Goal: Book appointment/travel/reservation

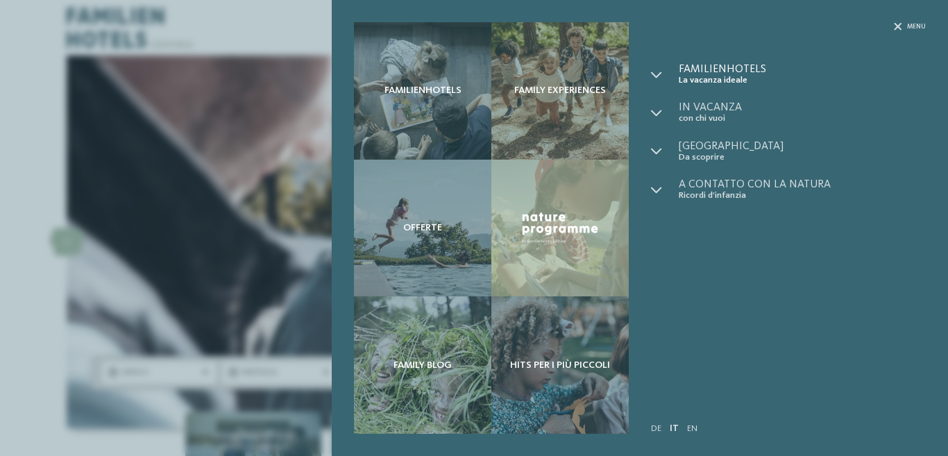
click at [730, 76] on span "La vacanza ideale" at bounding box center [801, 80] width 247 height 10
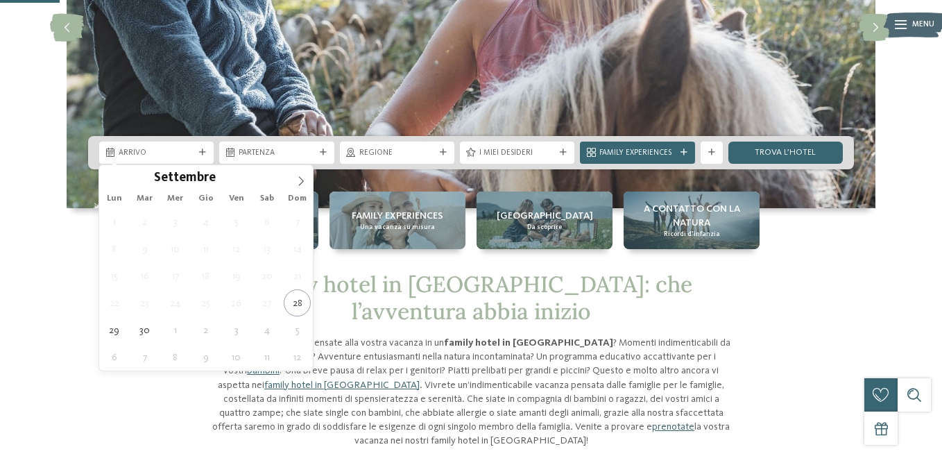
click at [202, 153] on icon at bounding box center [202, 152] width 7 height 7
click at [296, 181] on icon at bounding box center [301, 181] width 10 height 10
click at [298, 180] on icon at bounding box center [301, 181] width 10 height 10
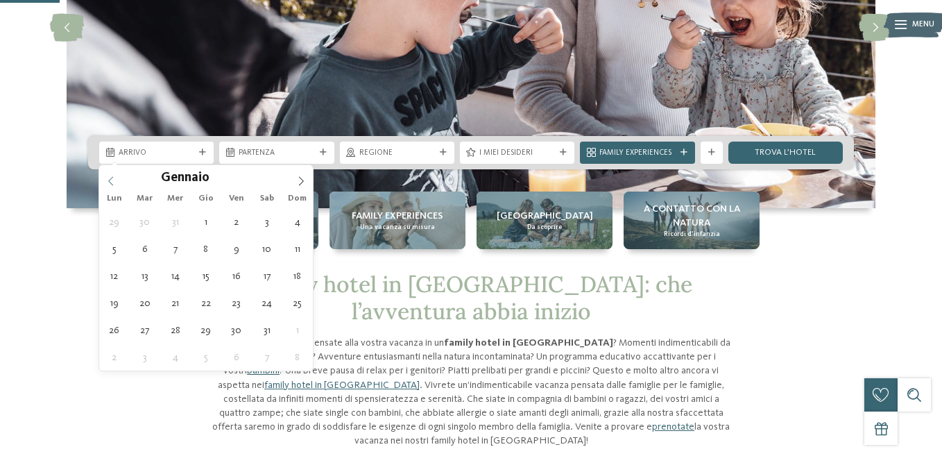
type input "****"
click at [112, 183] on icon at bounding box center [111, 181] width 10 height 10
type div "[DATE]"
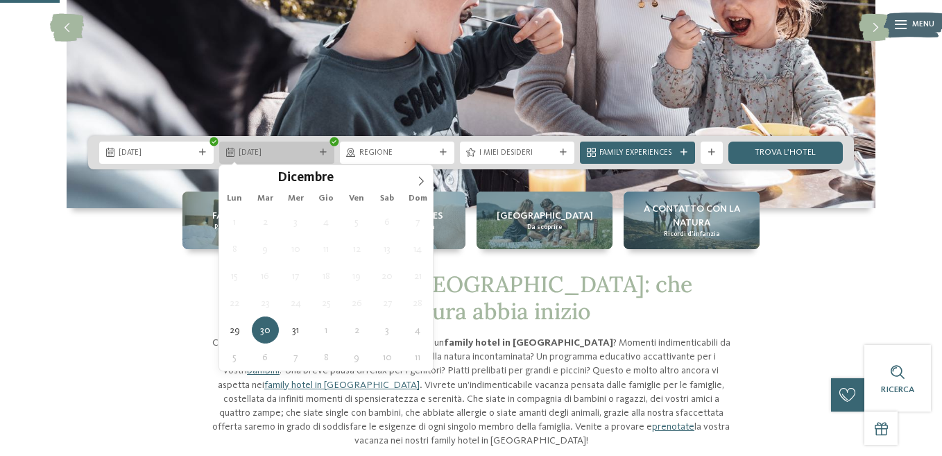
click at [323, 153] on icon at bounding box center [323, 152] width 7 height 7
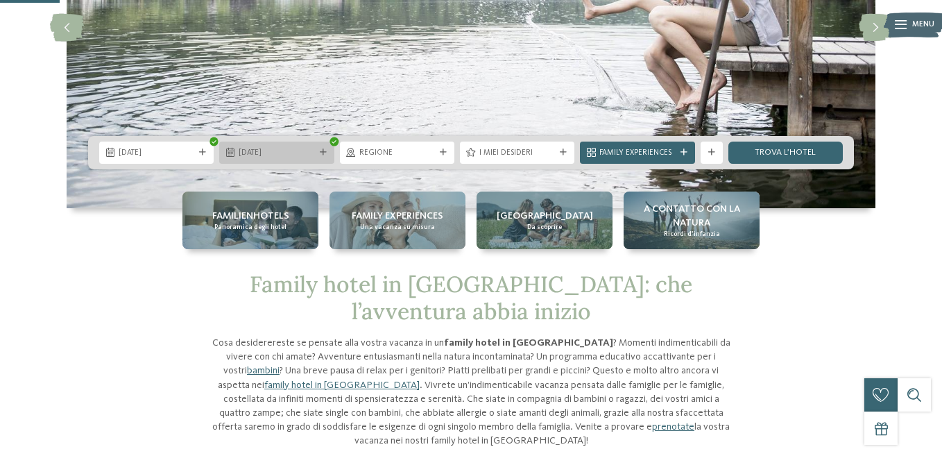
click at [325, 151] on icon at bounding box center [323, 152] width 7 height 7
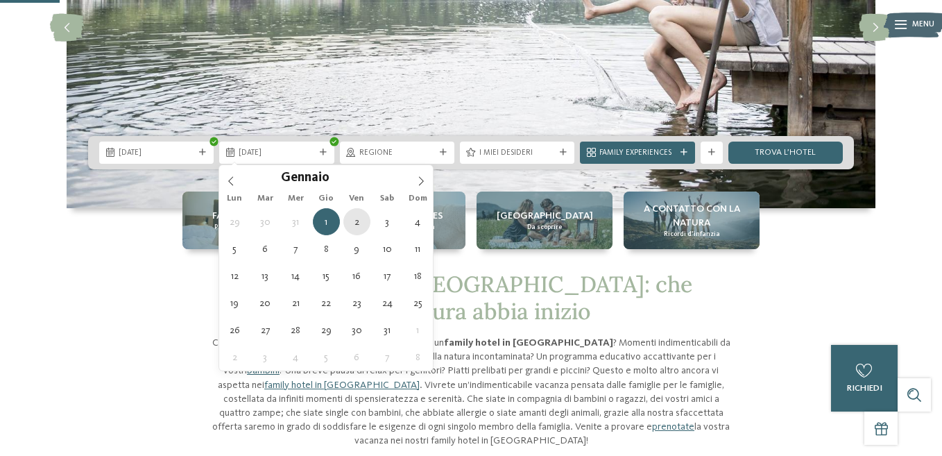
type div "[DATE]"
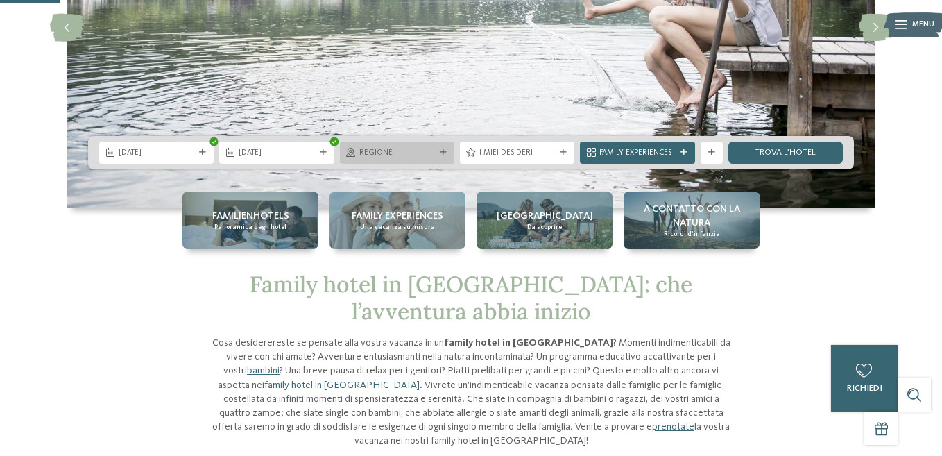
click at [443, 153] on icon at bounding box center [443, 152] width 7 height 7
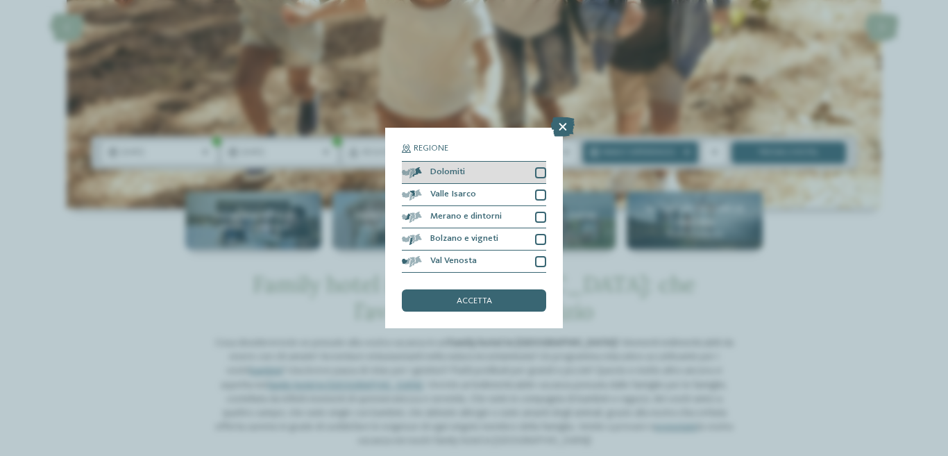
click at [535, 169] on div at bounding box center [540, 172] width 11 height 11
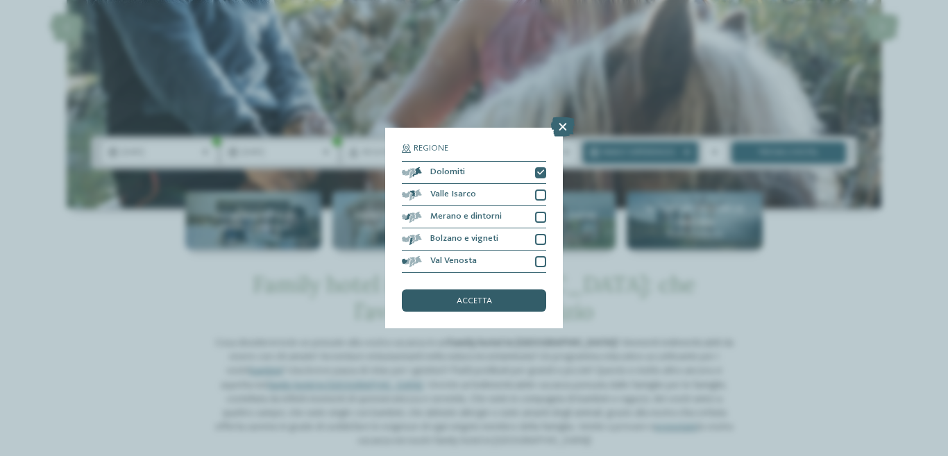
click at [492, 297] on div "accetta" at bounding box center [474, 300] width 144 height 22
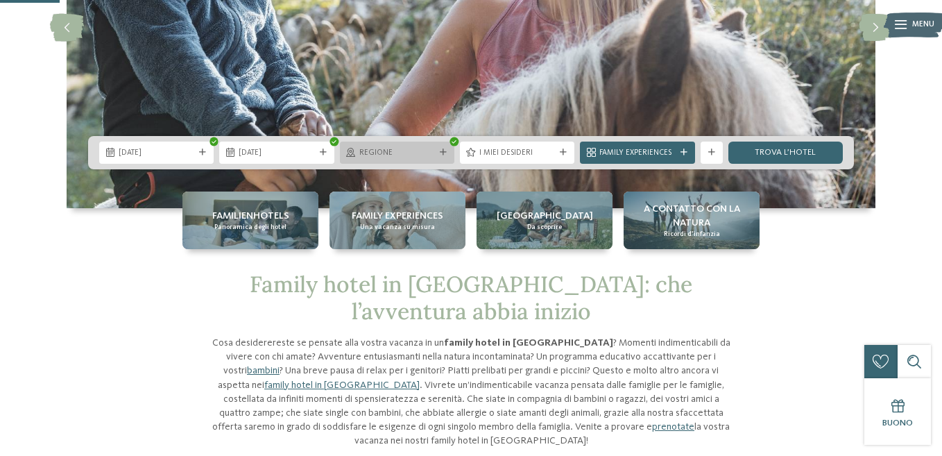
click at [447, 152] on div at bounding box center [443, 152] width 11 height 7
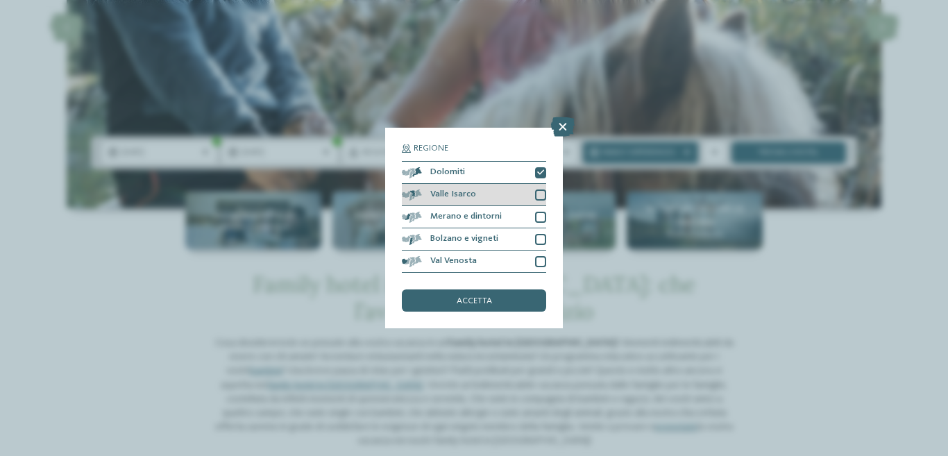
click at [535, 191] on div at bounding box center [540, 194] width 11 height 11
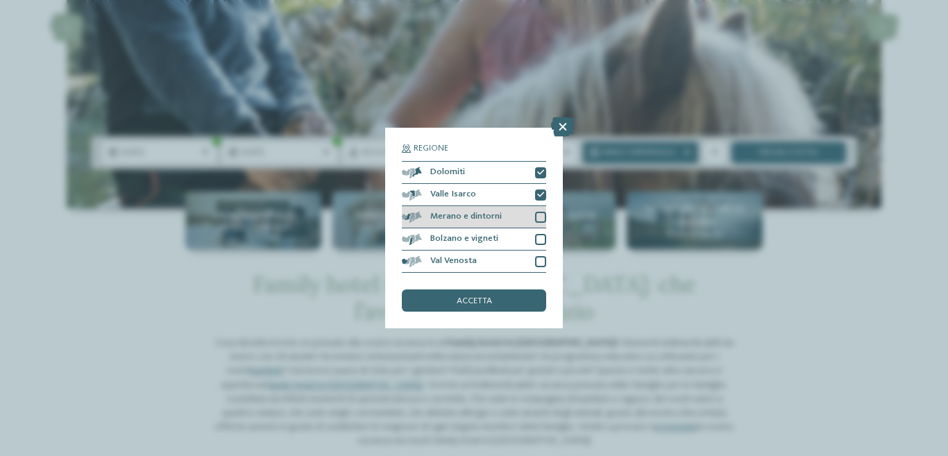
click at [538, 218] on div at bounding box center [540, 217] width 11 height 11
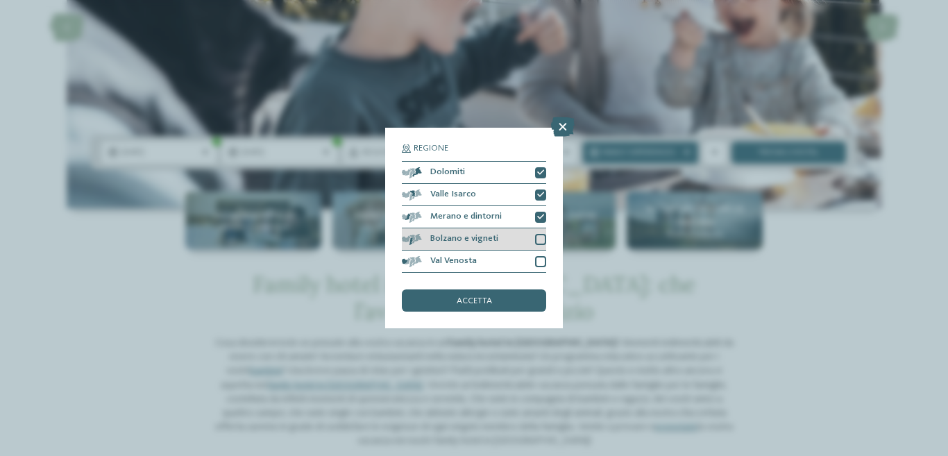
click at [540, 234] on div at bounding box center [540, 239] width 11 height 11
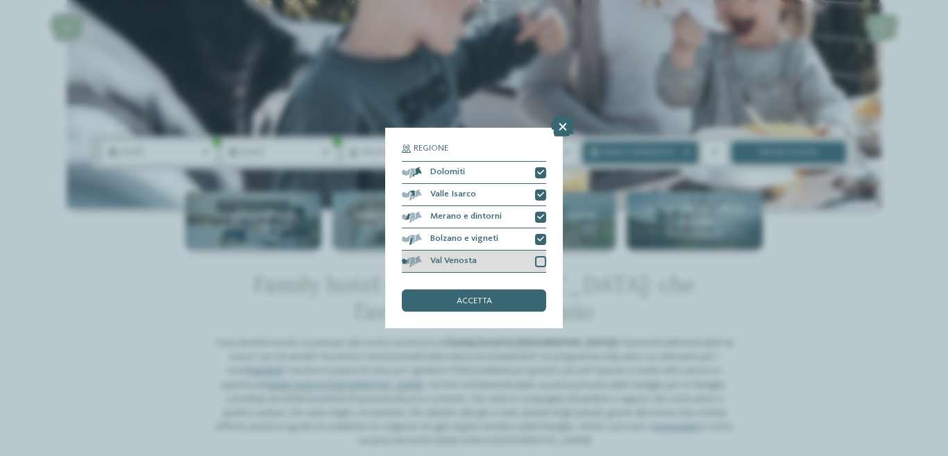
click at [539, 261] on div at bounding box center [540, 261] width 11 height 11
click at [502, 310] on div "accetta" at bounding box center [474, 300] width 144 height 22
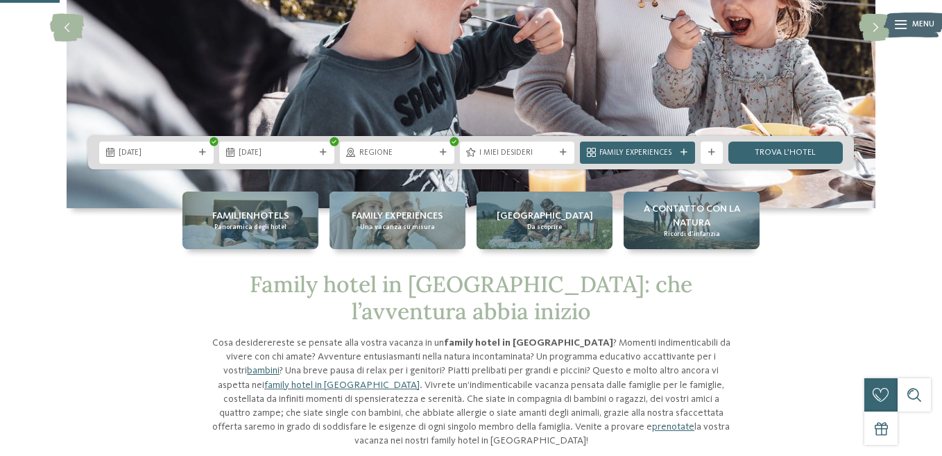
click at [508, 300] on span "Family hotel in [GEOGRAPHIC_DATA]: che l’avventura abbia inizio" at bounding box center [471, 297] width 443 height 55
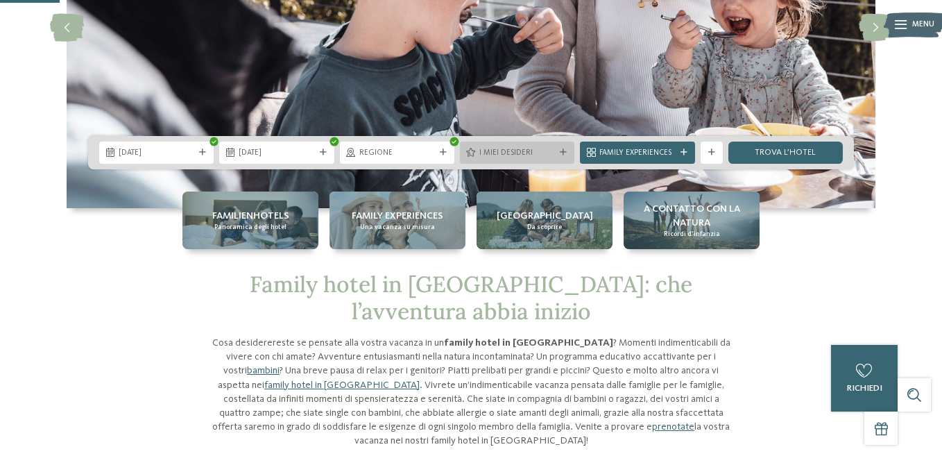
click at [557, 149] on div "I miei desideri" at bounding box center [517, 152] width 81 height 12
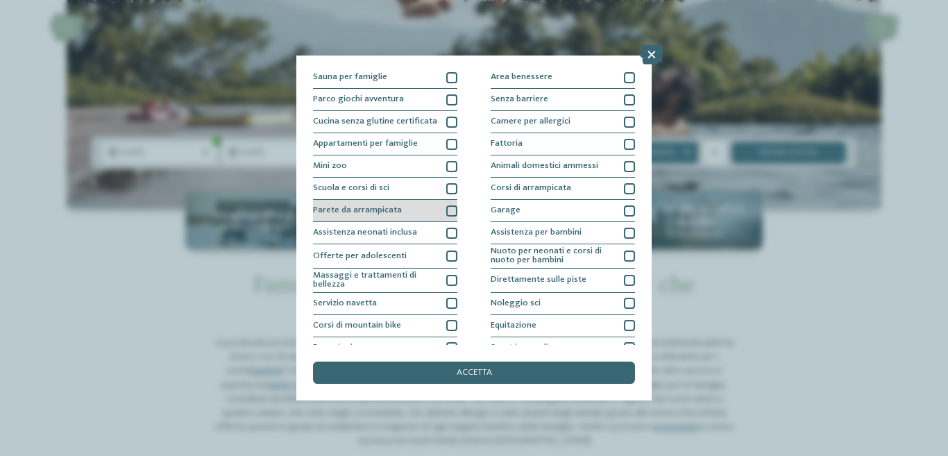
scroll to position [128, 0]
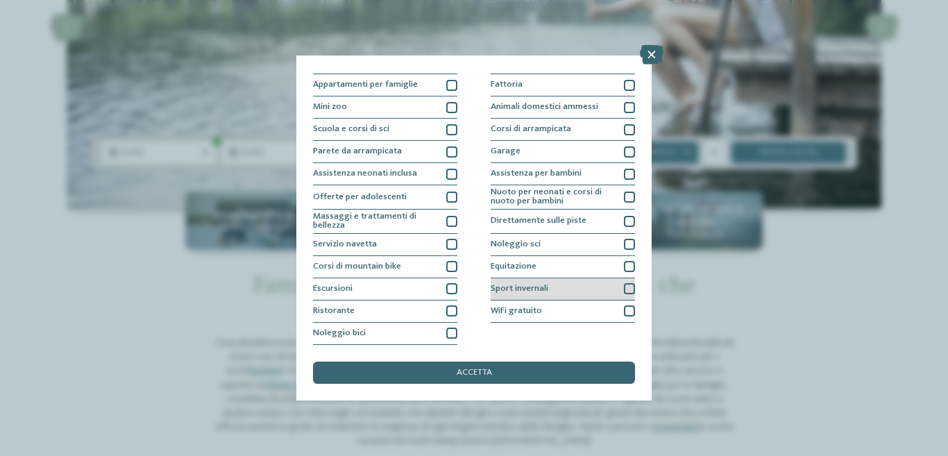
click at [628, 293] on div at bounding box center [629, 288] width 11 height 11
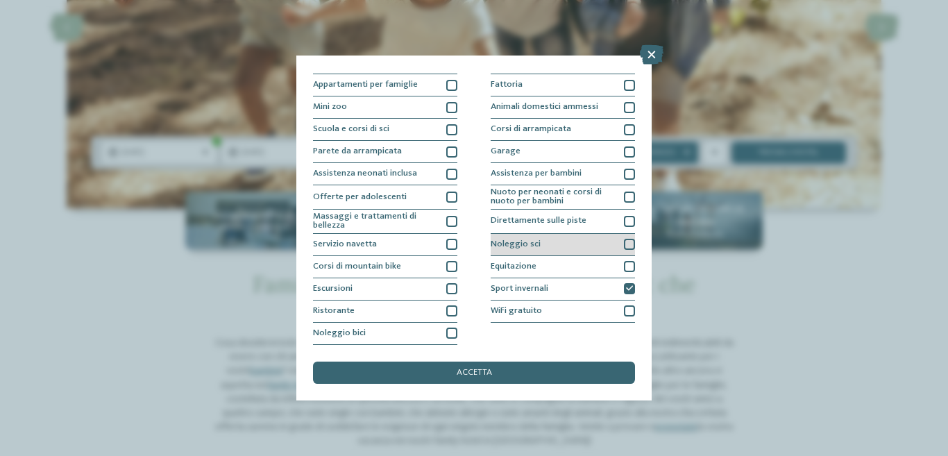
click at [624, 249] on div at bounding box center [629, 244] width 11 height 11
click at [625, 222] on div at bounding box center [629, 221] width 11 height 11
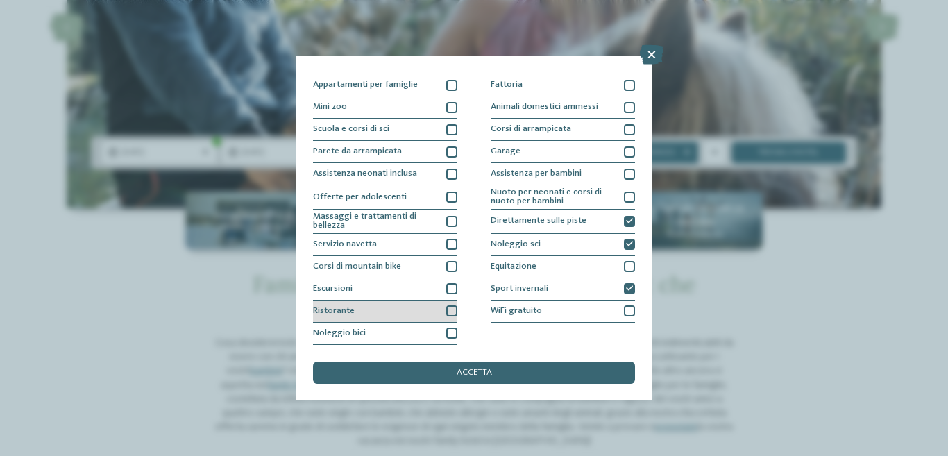
click at [447, 309] on div at bounding box center [451, 310] width 11 height 11
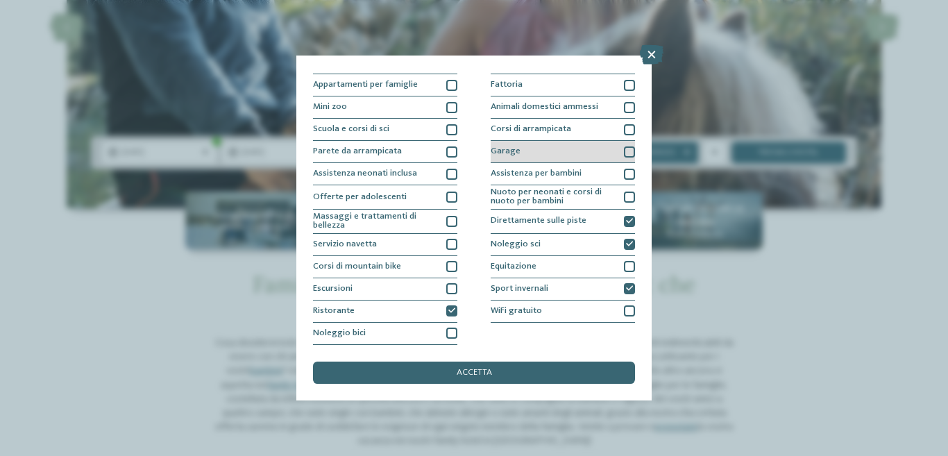
click at [626, 152] on div at bounding box center [629, 151] width 11 height 11
click at [626, 152] on icon at bounding box center [629, 151] width 7 height 7
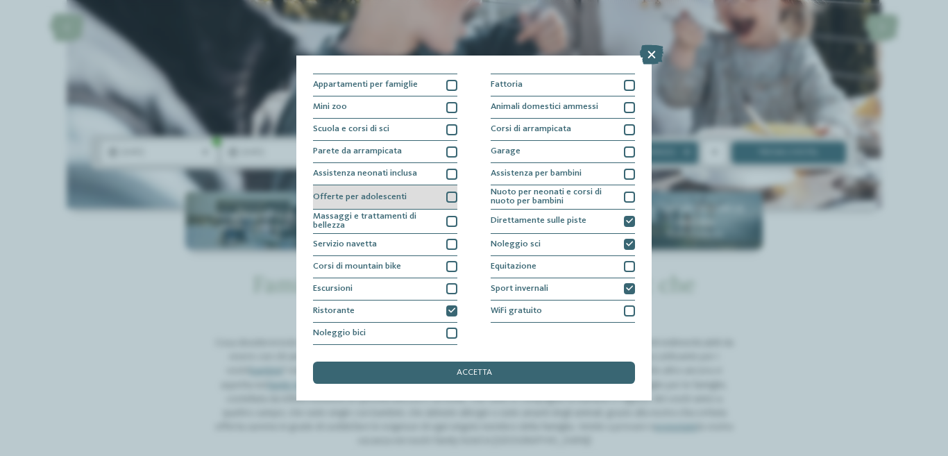
click at [452, 198] on div at bounding box center [451, 196] width 11 height 11
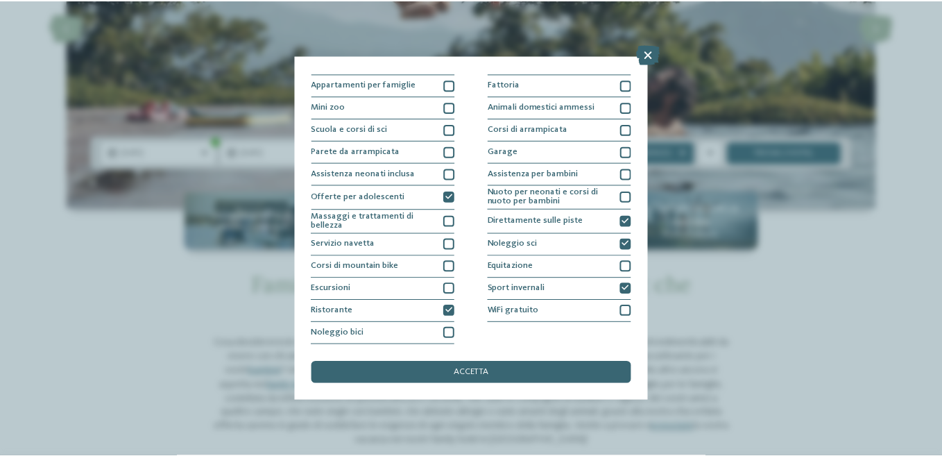
scroll to position [0, 0]
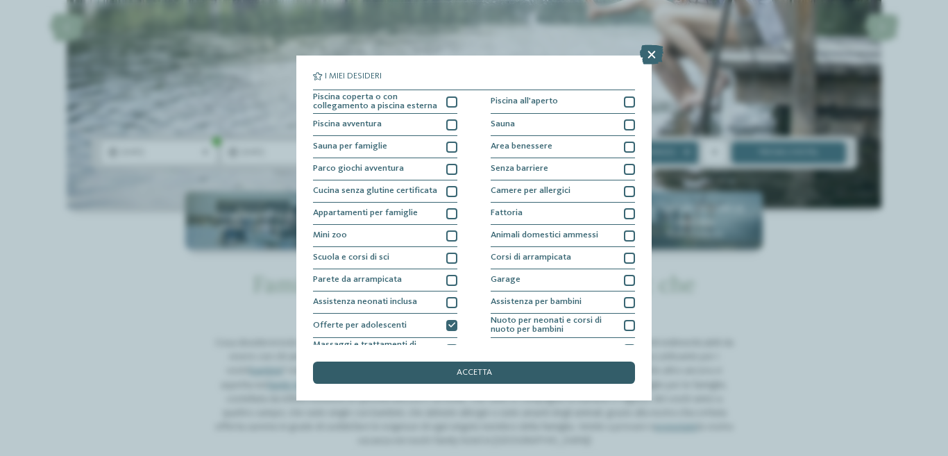
click at [449, 370] on div "accetta" at bounding box center [474, 372] width 322 height 22
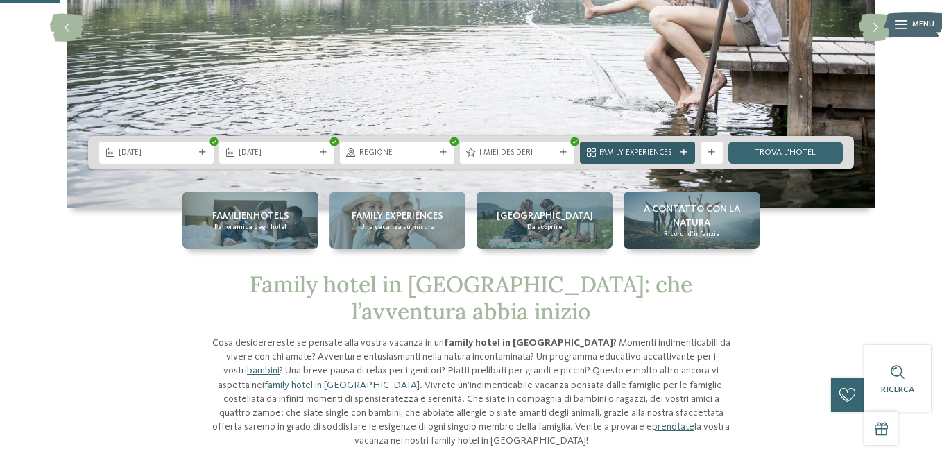
click at [688, 153] on div at bounding box center [683, 152] width 11 height 7
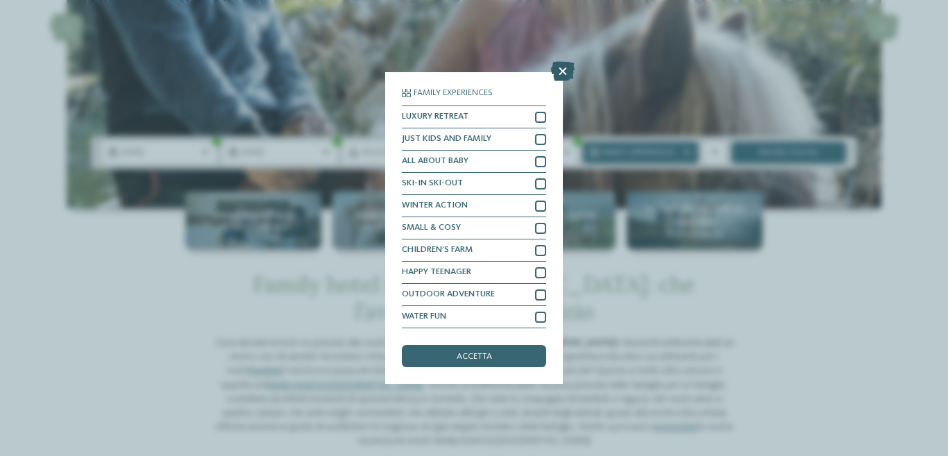
click at [559, 73] on icon at bounding box center [563, 71] width 24 height 19
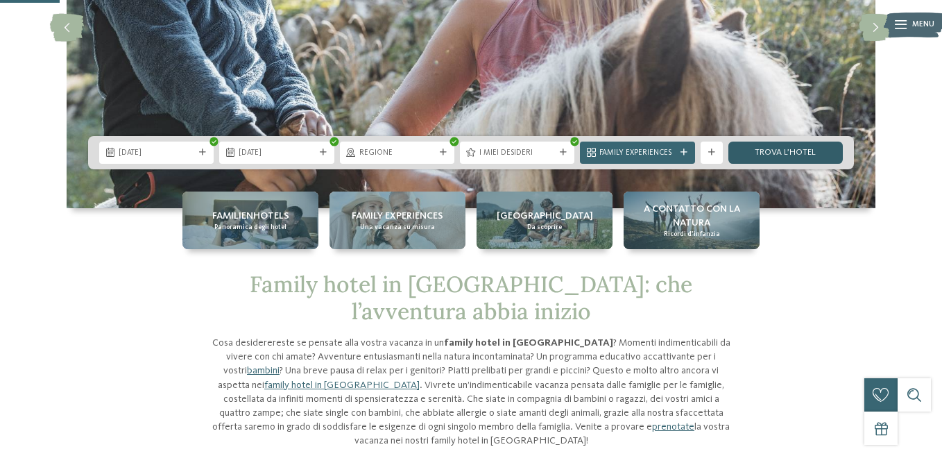
click at [796, 157] on link "trova l’hotel" at bounding box center [785, 153] width 114 height 22
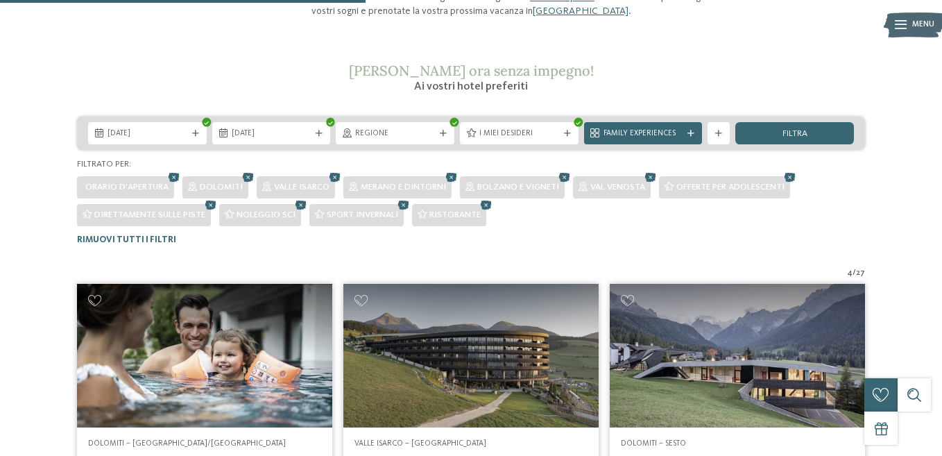
scroll to position [162, 0]
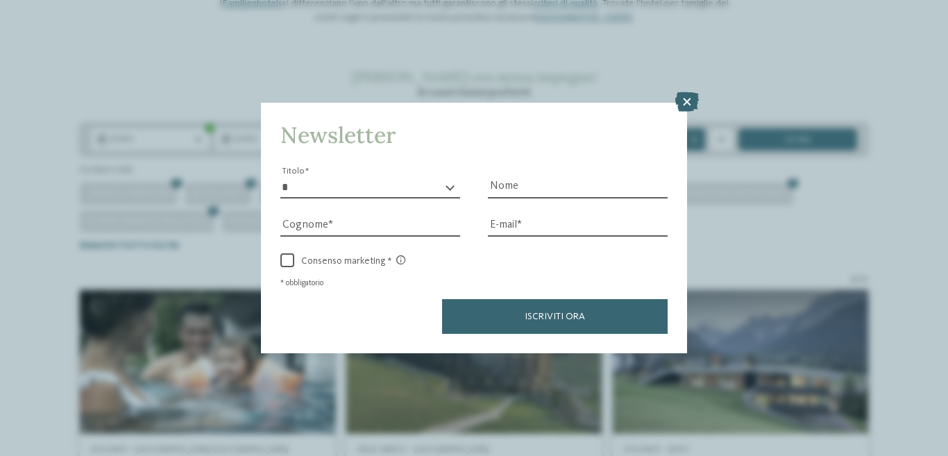
drag, startPoint x: 692, startPoint y: 105, endPoint x: 709, endPoint y: 4, distance: 102.1
click at [692, 103] on icon at bounding box center [687, 101] width 24 height 19
